Goal: Information Seeking & Learning: Understand process/instructions

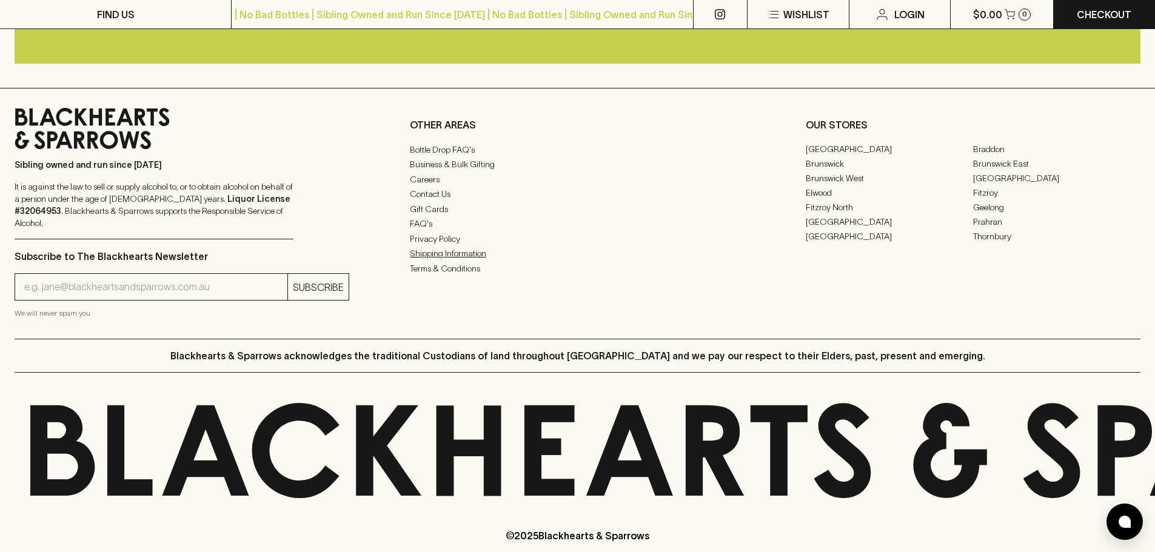
scroll to position [2556, 0]
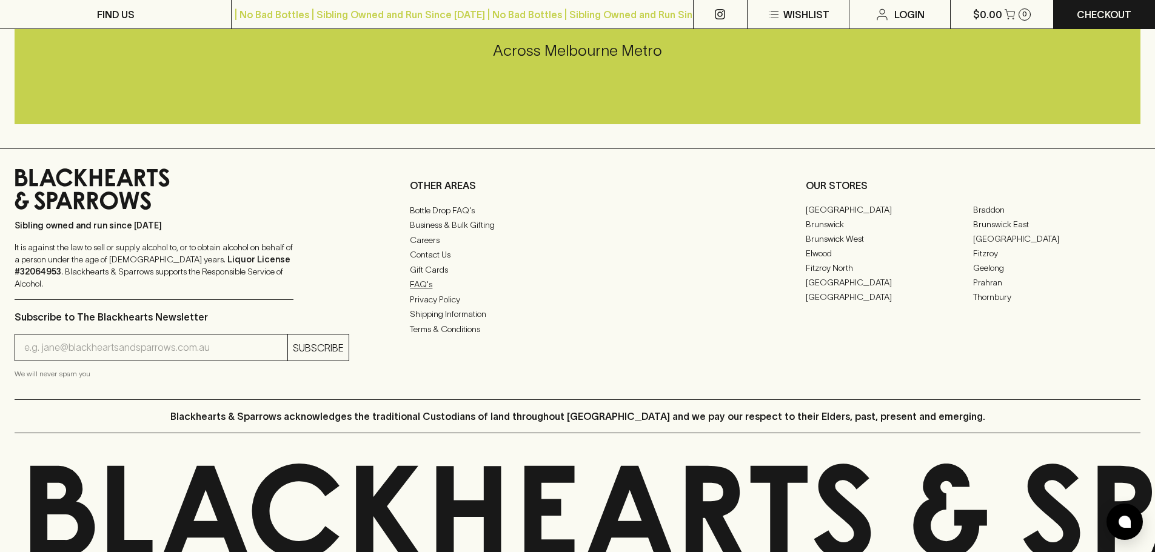
click at [426, 292] on link "FAQ's" at bounding box center [577, 284] width 335 height 15
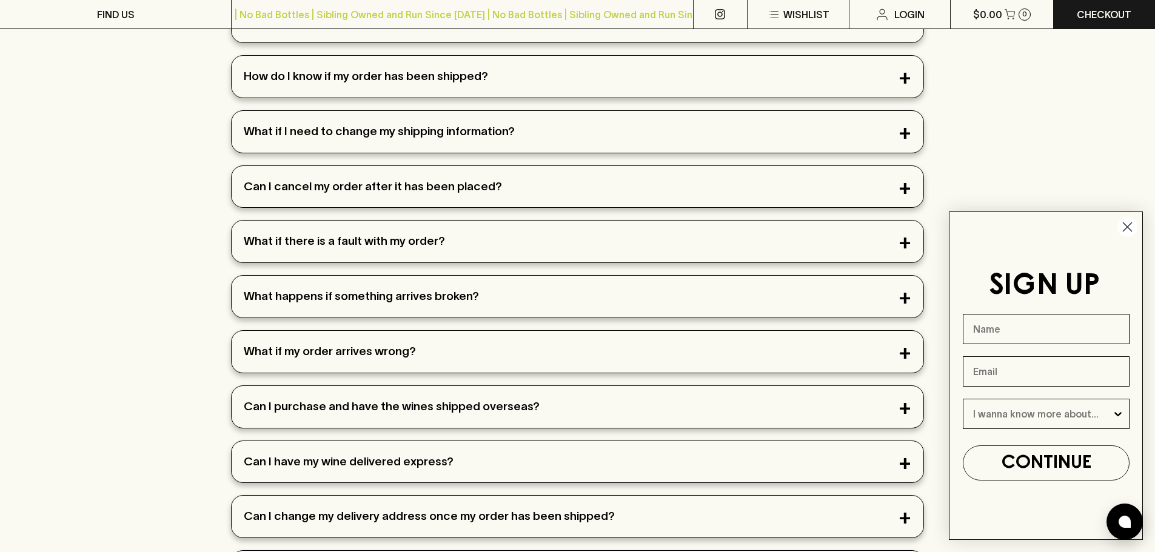
scroll to position [485, 0]
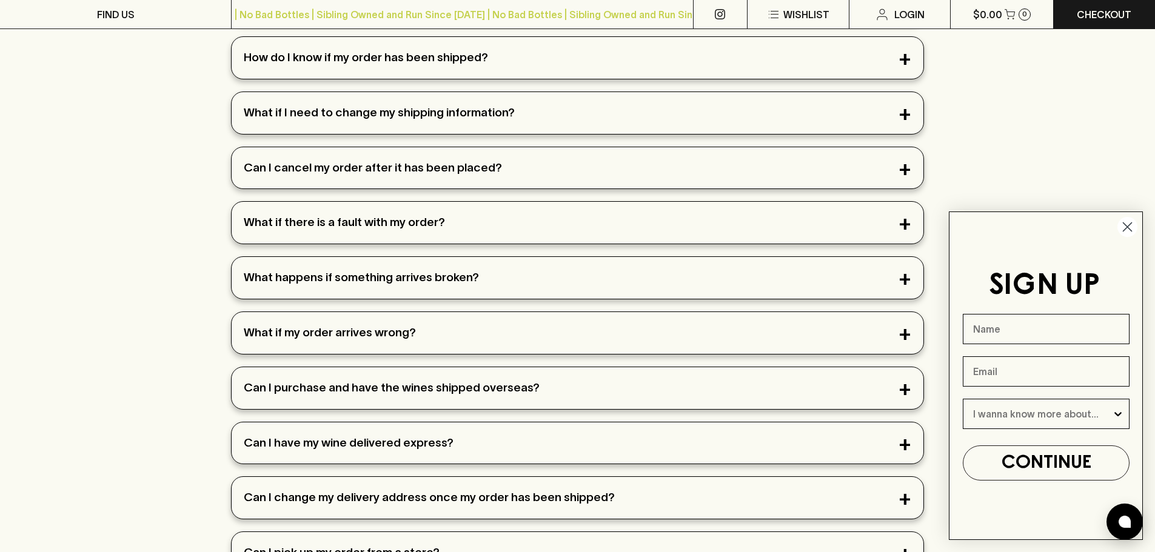
click at [322, 274] on div "What happens if something arrives broken?" at bounding box center [578, 278] width 692 height 42
click at [901, 275] on div "What happens if something arrives broken?" at bounding box center [578, 278] width 692 height 42
click at [1130, 224] on icon "Close dialog" at bounding box center [1127, 226] width 21 height 21
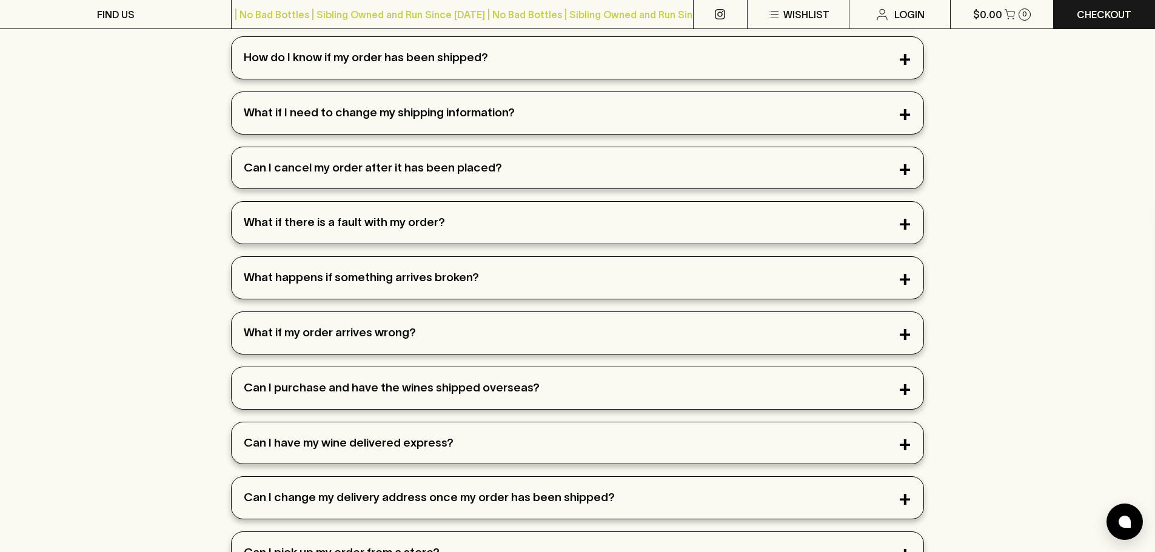
click at [892, 278] on div "What happens if something arrives broken?" at bounding box center [578, 278] width 692 height 42
click at [446, 276] on div "What happens if something arrives broken?" at bounding box center [578, 278] width 692 height 42
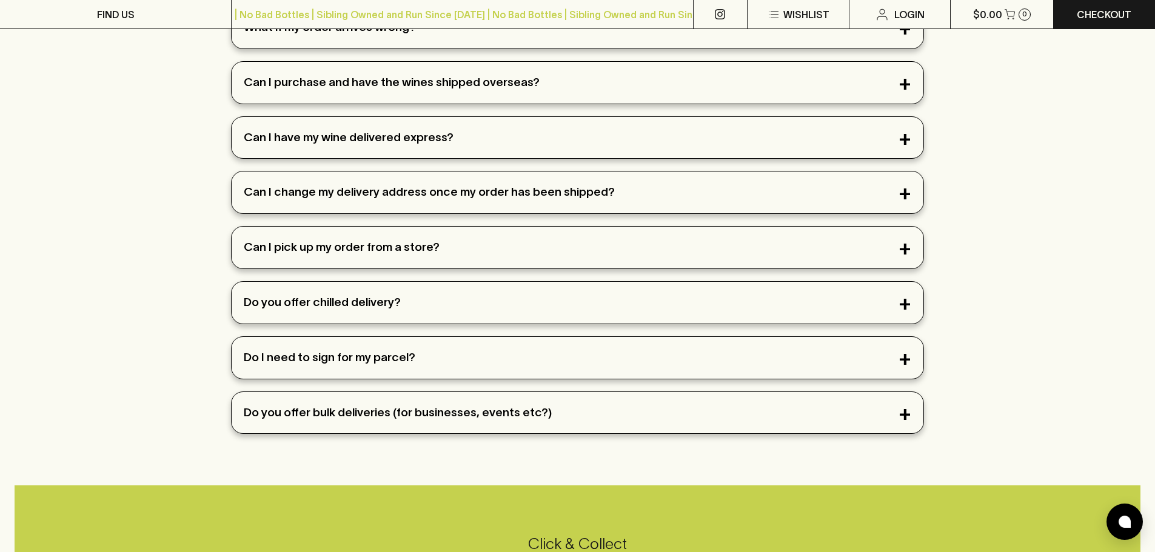
scroll to position [849, 0]
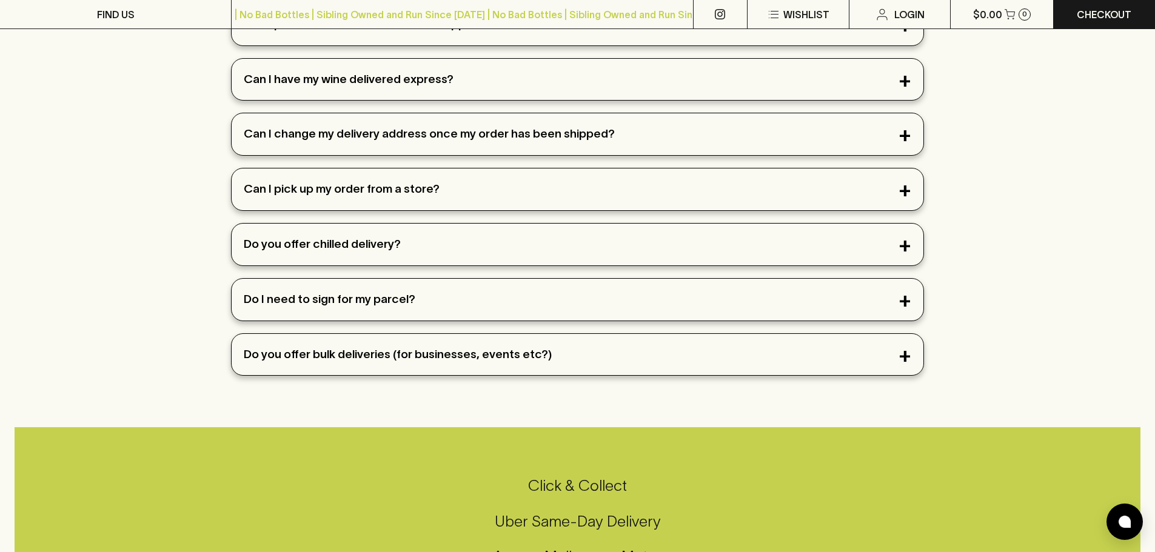
click at [352, 293] on div "Do I need to sign for my parcel?" at bounding box center [578, 300] width 692 height 42
click at [372, 262] on div "Do you offer chilled delivery?" at bounding box center [578, 245] width 692 height 42
click at [479, 192] on div "Can I pick up my order from a store?" at bounding box center [578, 190] width 692 height 42
click at [895, 243] on div "Do you offer chilled delivery?" at bounding box center [578, 245] width 692 height 42
click at [898, 246] on div "Do you offer chilled delivery?" at bounding box center [578, 245] width 692 height 42
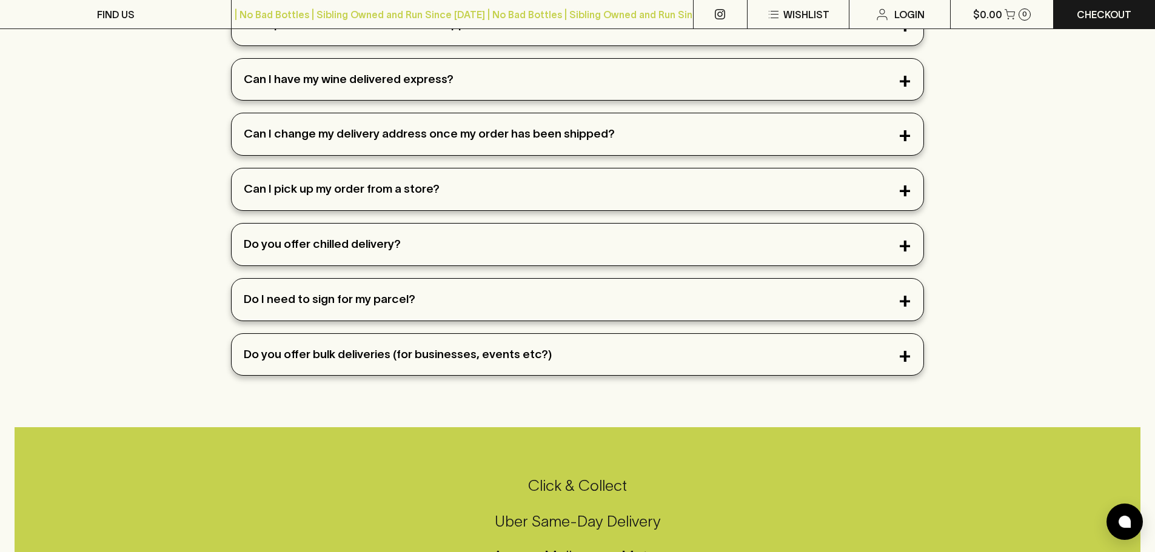
click at [898, 246] on div "Do you offer chilled delivery?" at bounding box center [578, 245] width 692 height 42
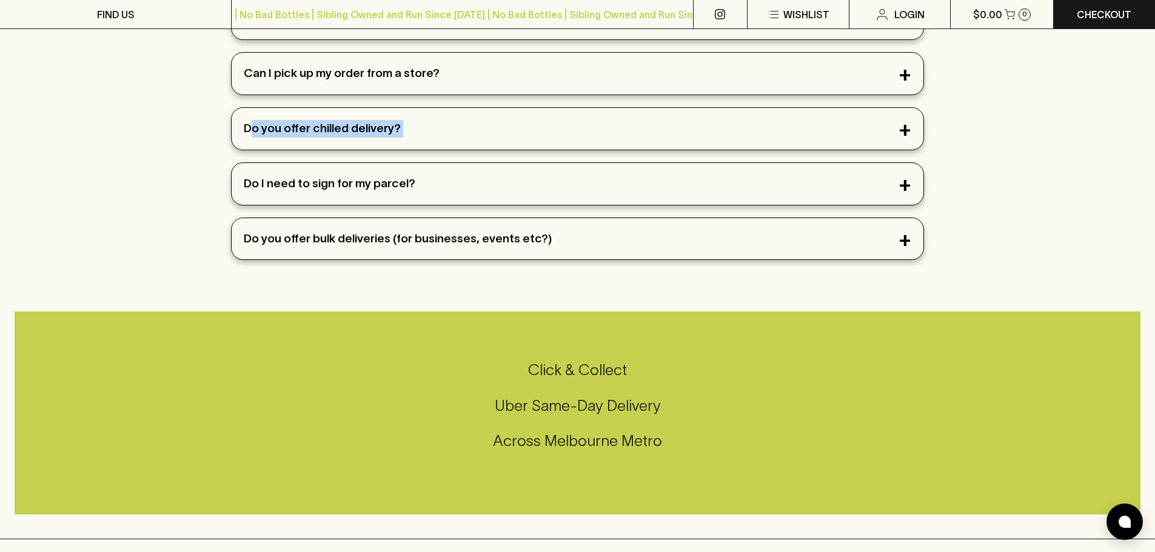
scroll to position [1031, 0]
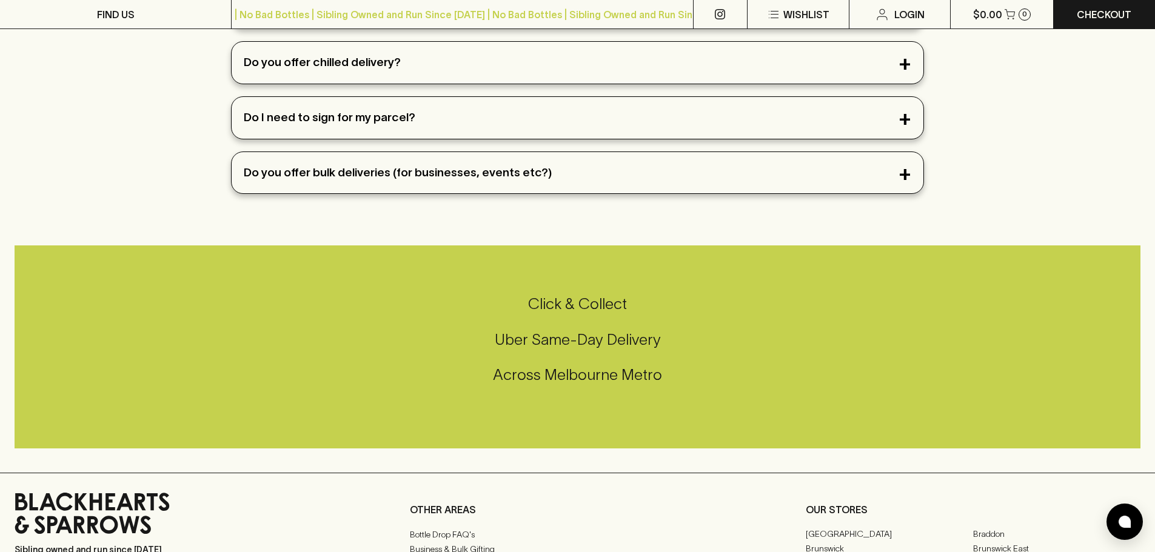
click at [608, 305] on h5 "Click & Collect" at bounding box center [578, 304] width 1126 height 20
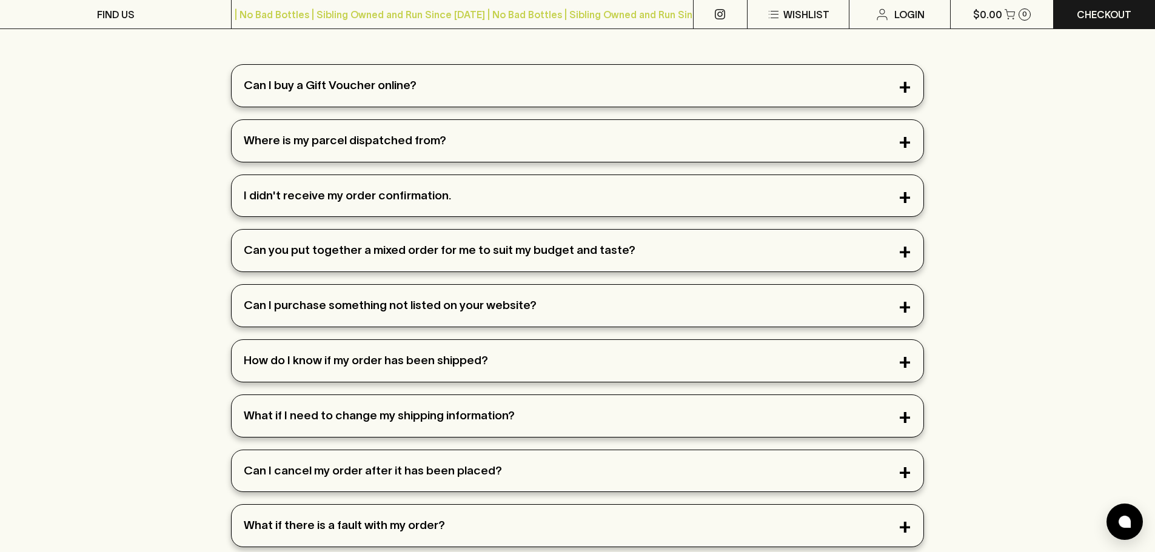
scroll to position [0, 0]
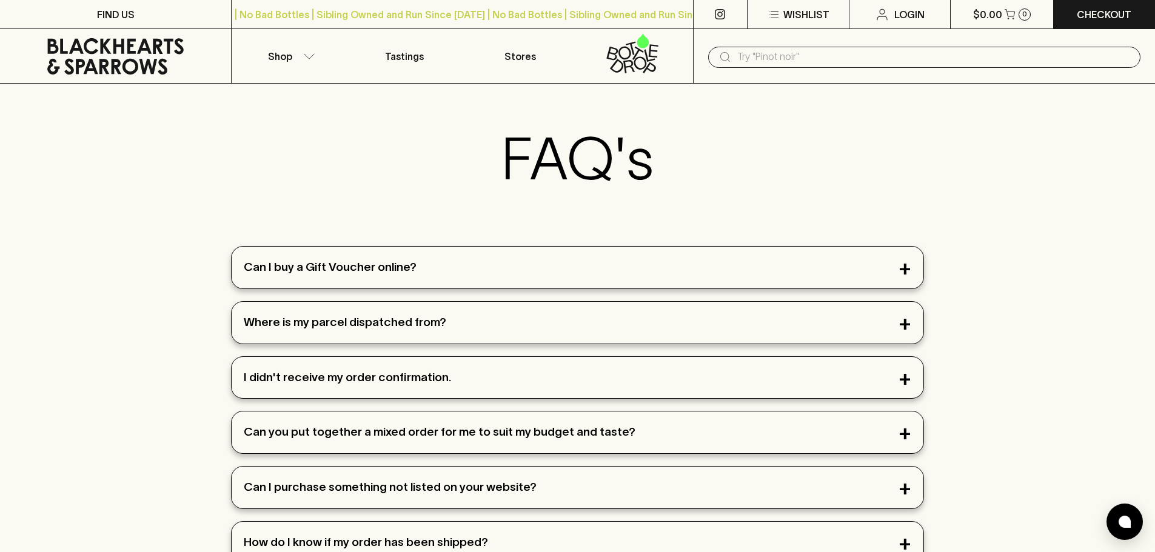
click at [121, 60] on icon at bounding box center [115, 56] width 213 height 36
